Goal: Task Accomplishment & Management: Manage account settings

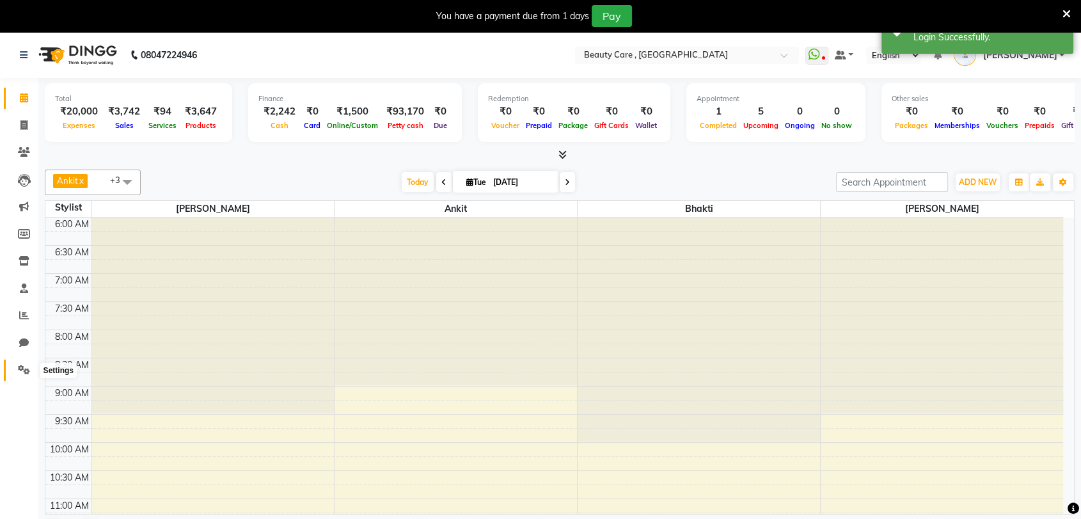
click at [28, 371] on icon at bounding box center [24, 370] width 12 height 10
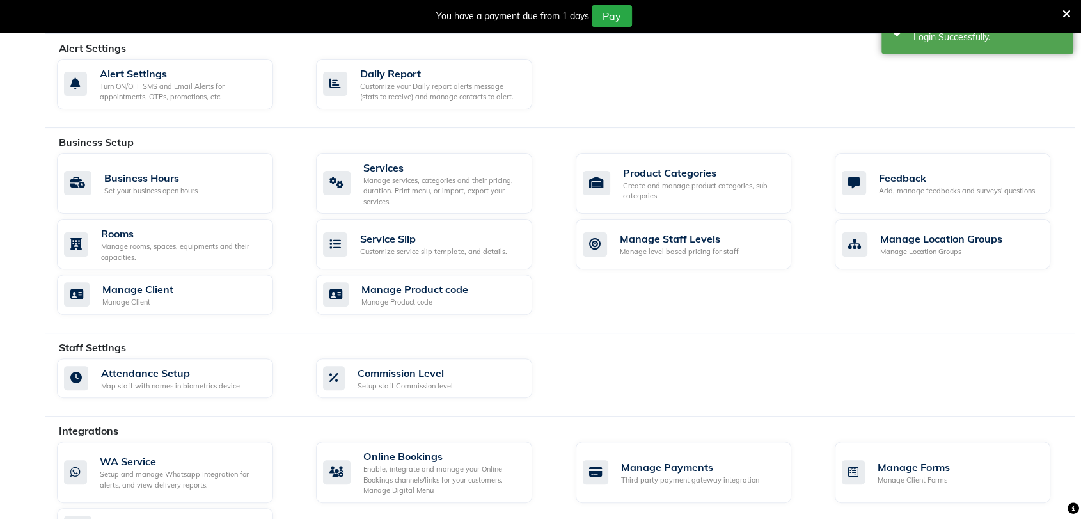
scroll to position [372, 0]
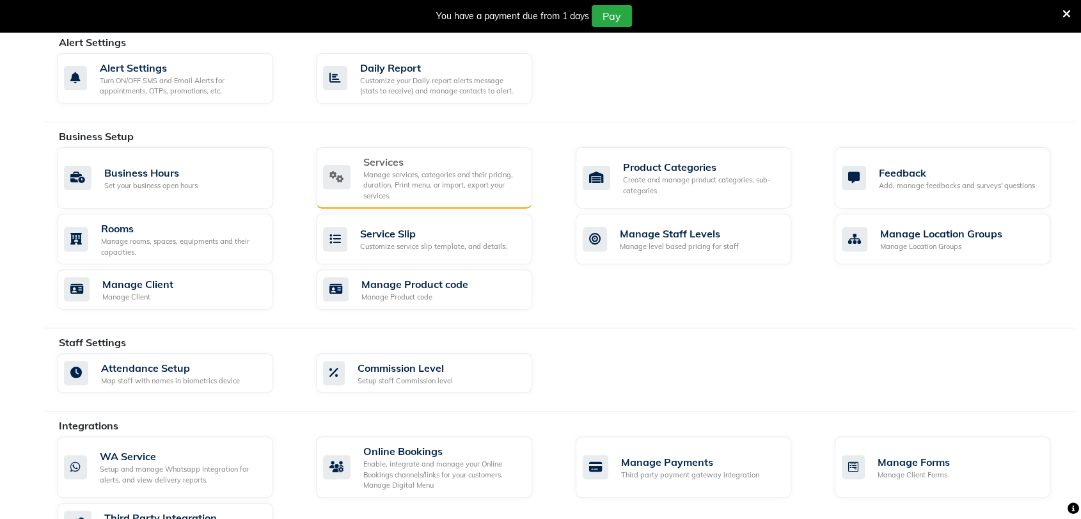
click at [397, 194] on div "Manage services, categories and their pricing, duration. Print menu, or import,…" at bounding box center [442, 185] width 159 height 32
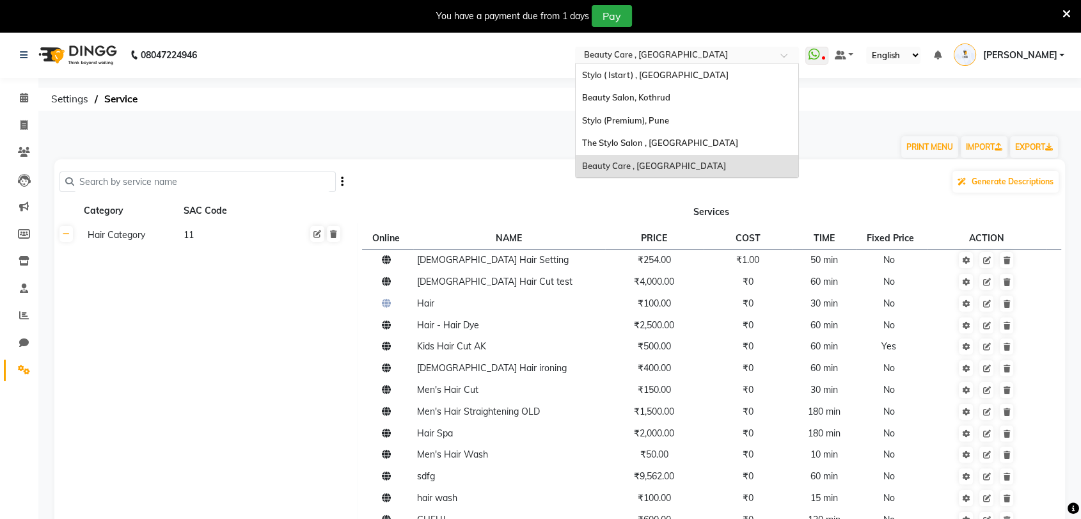
click at [716, 58] on input "text" at bounding box center [673, 56] width 185 height 13
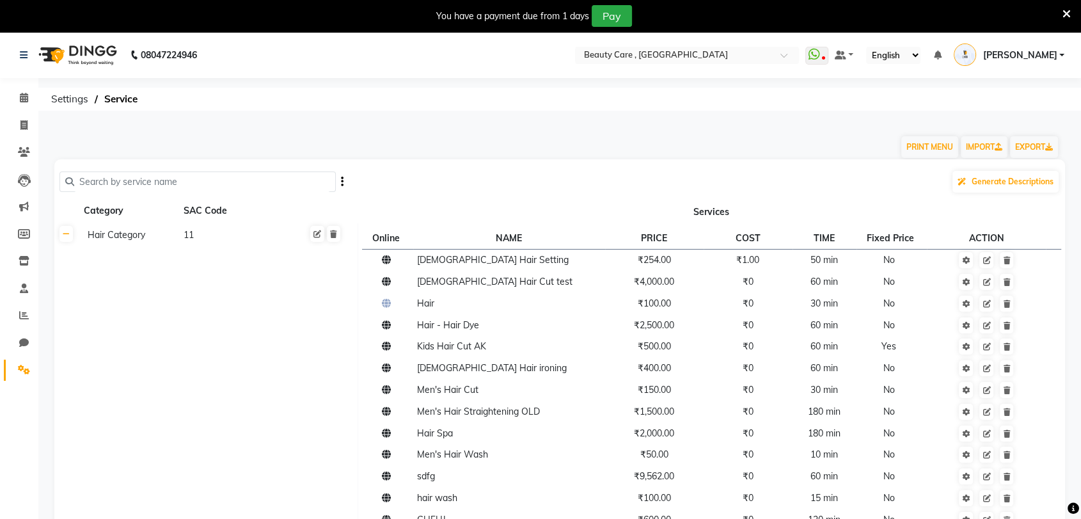
click at [1068, 9] on icon at bounding box center [1066, 14] width 8 height 12
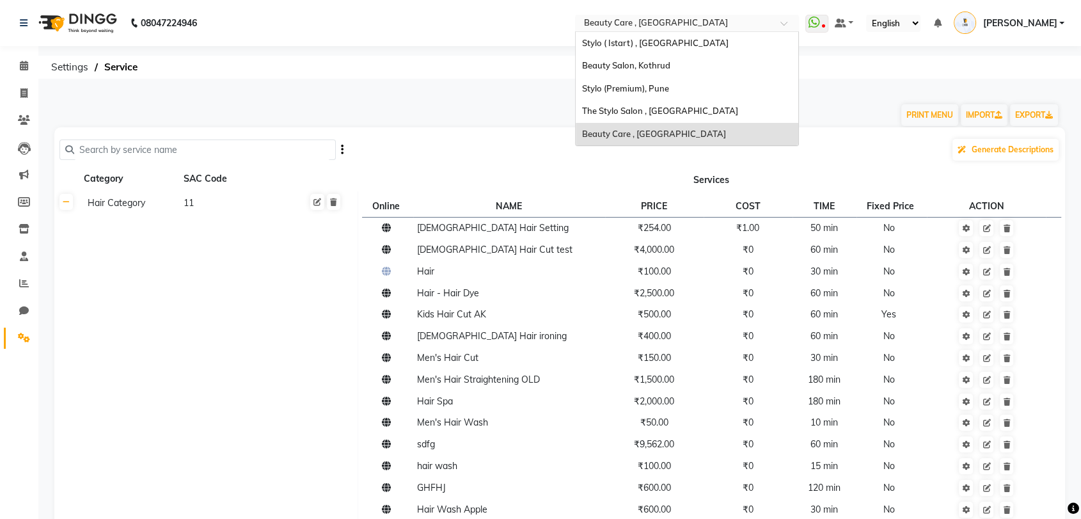
click at [721, 22] on input "text" at bounding box center [673, 24] width 185 height 13
